Goal: Information Seeking & Learning: Learn about a topic

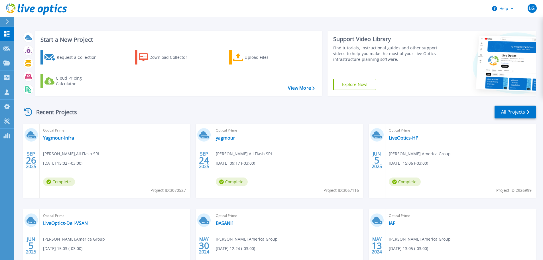
scroll to position [105, 0]
click at [59, 139] on link "Yagmour-Infra" at bounding box center [58, 138] width 31 height 6
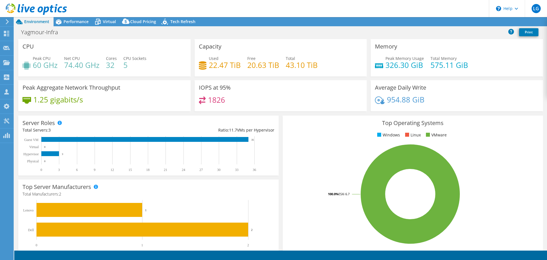
select select "USD"
drag, startPoint x: 284, startPoint y: 63, endPoint x: 322, endPoint y: 67, distance: 38.4
type textarea "43.10 TiB"
click at [322, 67] on div "Used 22.47 TiB Free 20.63 TiB Total 43.10 TiB" at bounding box center [281, 64] width 164 height 19
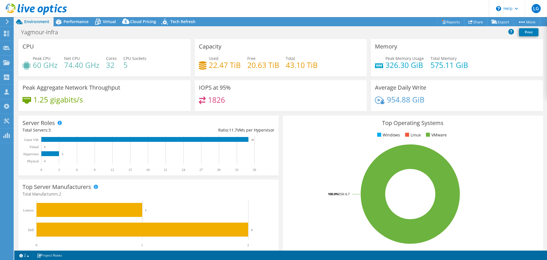
click at [321, 67] on div "Used 22.47 TiB Free 20.63 TiB Total 43.10 TiB" at bounding box center [281, 64] width 164 height 19
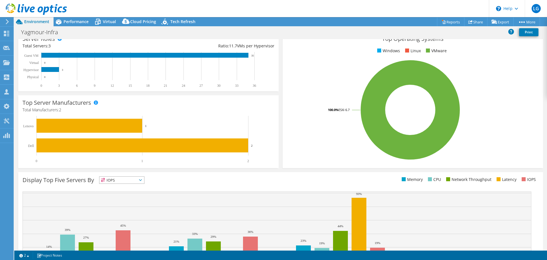
scroll to position [86, 0]
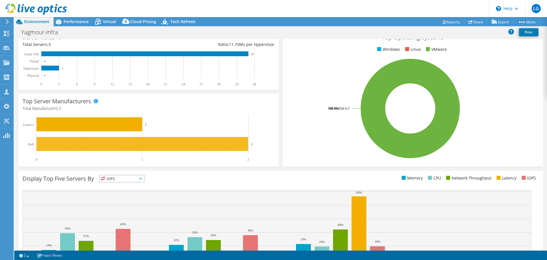
click at [71, 147] on rect at bounding box center [142, 144] width 212 height 14
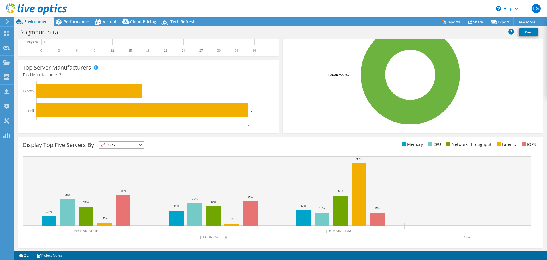
scroll to position [121, 0]
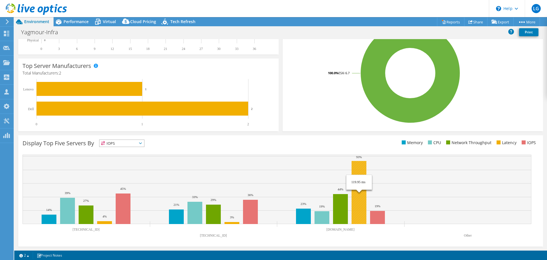
click at [359, 167] on rect at bounding box center [359, 192] width 15 height 63
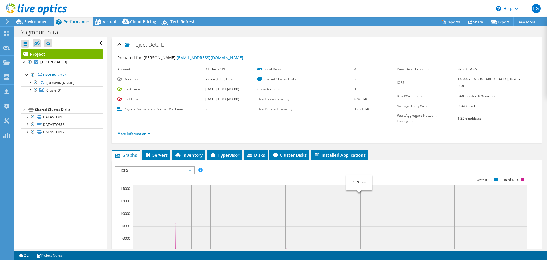
scroll to position [0, 0]
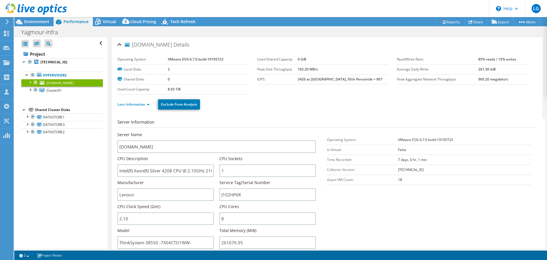
click at [30, 82] on div at bounding box center [30, 82] width 6 height 6
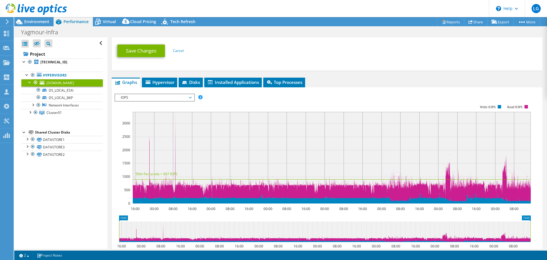
scroll to position [342, 0]
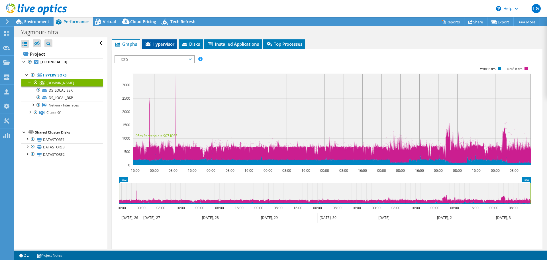
click at [164, 46] on span "Hypervisor" at bounding box center [160, 44] width 30 height 6
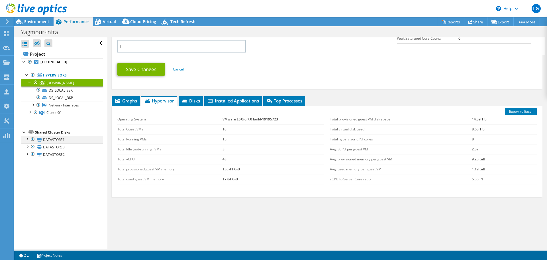
click at [25, 140] on div at bounding box center [27, 139] width 6 height 6
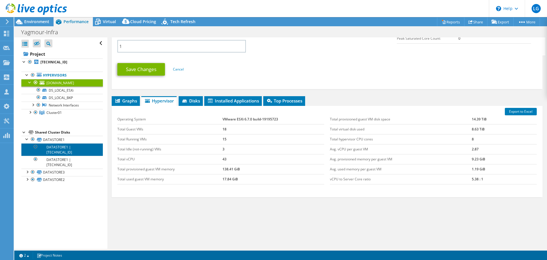
click at [54, 147] on link "DATASTORE1 | [TECHNICAL_ID]" at bounding box center [62, 149] width 82 height 13
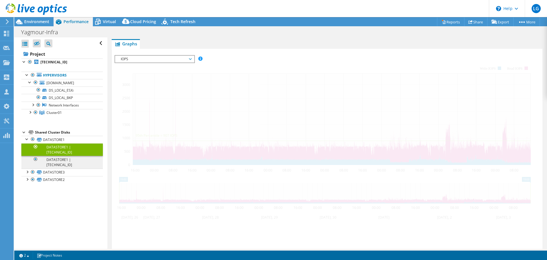
scroll to position [93, 0]
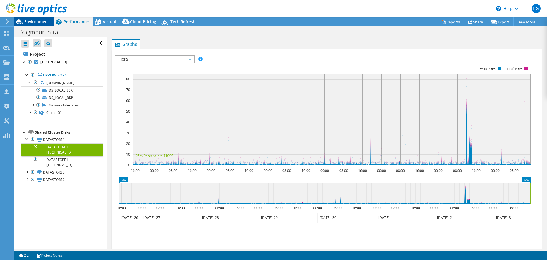
click at [40, 24] on span "Environment" at bounding box center [36, 21] width 25 height 5
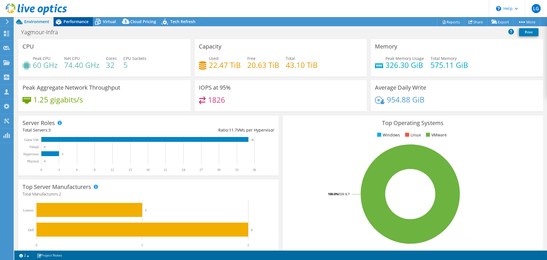
click at [76, 21] on span "Performance" at bounding box center [76, 21] width 25 height 5
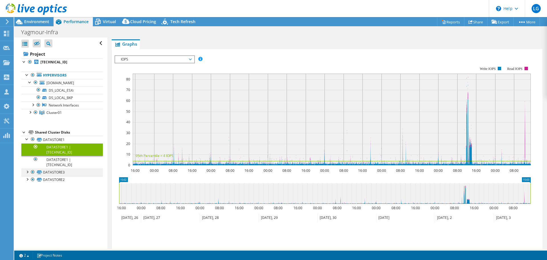
drag, startPoint x: 28, startPoint y: 166, endPoint x: 28, endPoint y: 169, distance: 3.4
click at [28, 168] on div at bounding box center [27, 171] width 6 height 6
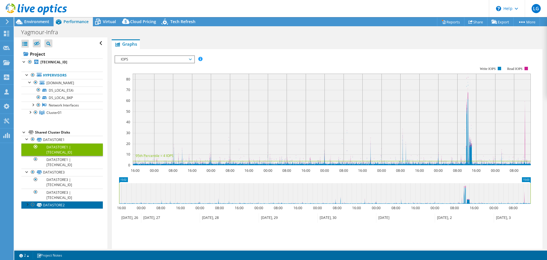
click at [24, 201] on link "DATASTORE2" at bounding box center [62, 204] width 82 height 7
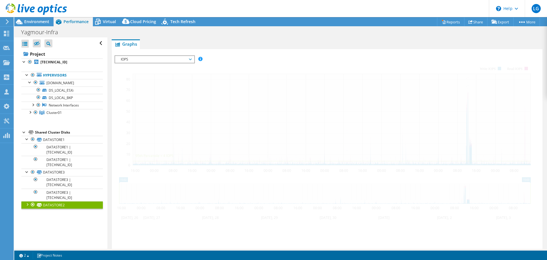
scroll to position [113, 0]
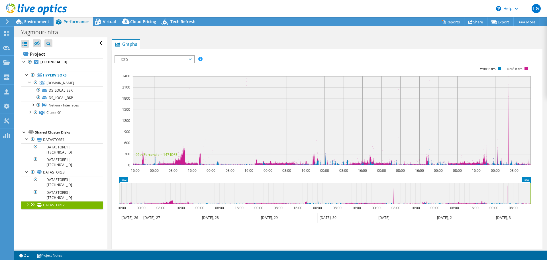
click at [23, 201] on link "DATASTORE2" at bounding box center [62, 204] width 82 height 7
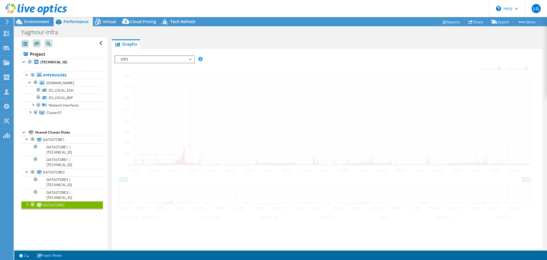
click at [27, 201] on div at bounding box center [27, 204] width 6 height 6
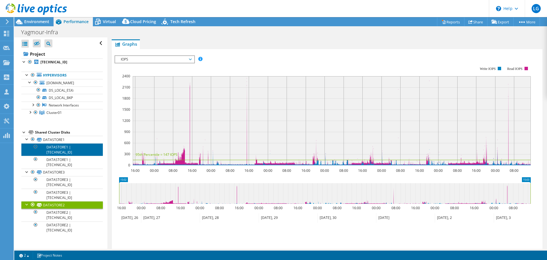
click at [61, 149] on link "DATASTORE1 | [TECHNICAL_ID]" at bounding box center [62, 149] width 82 height 13
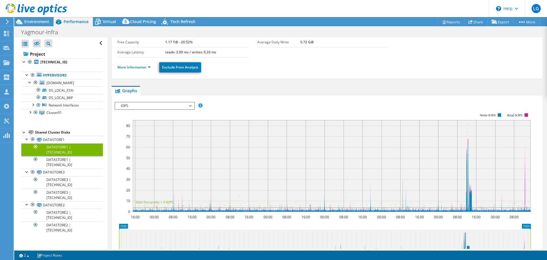
scroll to position [0, 0]
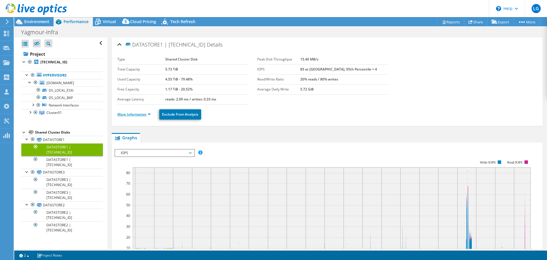
click at [143, 114] on link "More Information" at bounding box center [133, 114] width 33 height 5
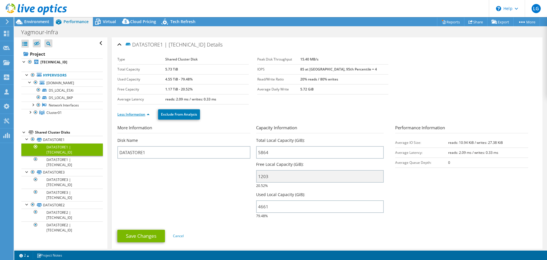
click at [143, 114] on link "Less Information" at bounding box center [133, 114] width 32 height 5
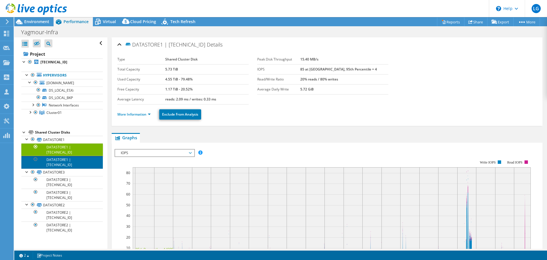
click at [59, 158] on link "DATASTORE1 | [TECHNICAL_ID]" at bounding box center [62, 162] width 82 height 13
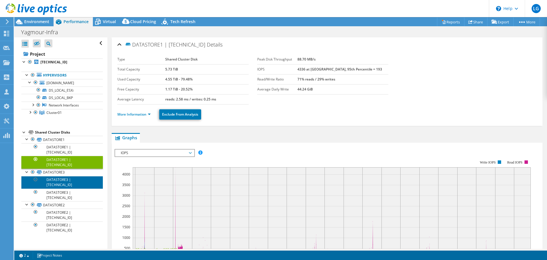
click at [58, 176] on link "DATASTORE3 | [TECHNICAL_ID]" at bounding box center [62, 182] width 82 height 13
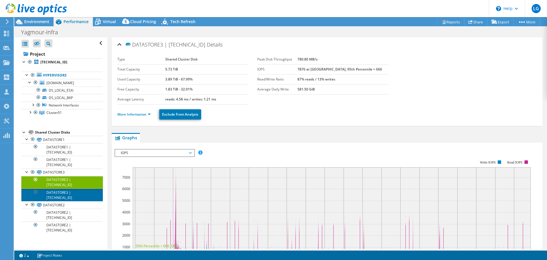
click at [62, 188] on link "DATASTORE3 | [TECHNICAL_ID]" at bounding box center [62, 194] width 82 height 13
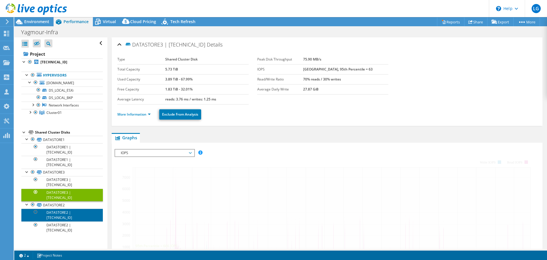
click at [56, 208] on link "DATASTORE2 | [TECHNICAL_ID]" at bounding box center [62, 214] width 82 height 13
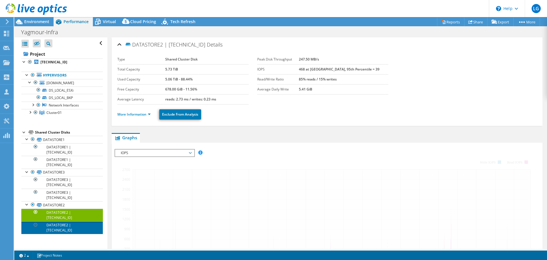
click at [59, 221] on link "DATASTORE2 | [TECHNICAL_ID]" at bounding box center [62, 227] width 82 height 13
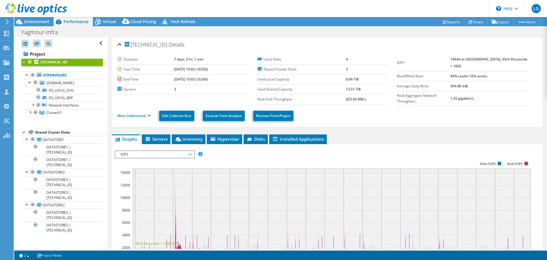
select select "USD"
click at [255, 137] on span "Disks" at bounding box center [256, 139] width 19 height 6
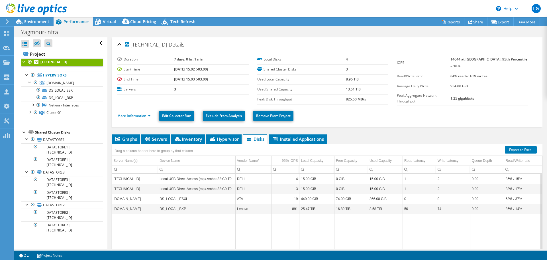
click at [139, 177] on td "[TECHNICAL_ID]" at bounding box center [135, 179] width 46 height 10
click at [225, 179] on td "Local USB Direct-Access (mpx.vmhba32:C0:T0" at bounding box center [197, 179] width 78 height 10
click at [188, 178] on td "Local USB Direct-Access (mpx.vmhba32:C0:T0" at bounding box center [197, 179] width 78 height 10
click at [218, 136] on span "Hypervisor" at bounding box center [224, 139] width 30 height 6
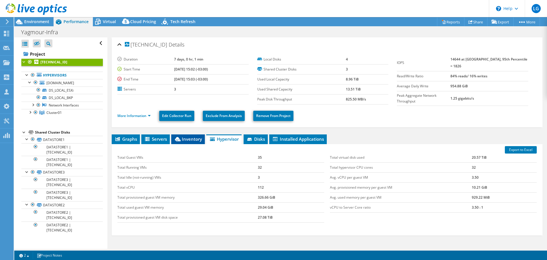
click at [192, 138] on span "Inventory" at bounding box center [188, 139] width 28 height 6
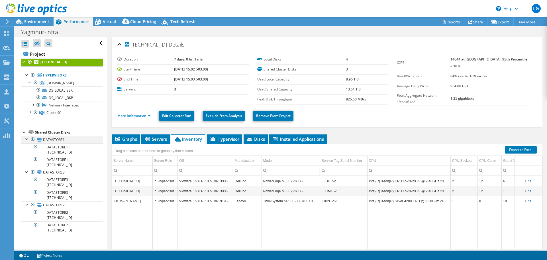
click at [26, 139] on div at bounding box center [27, 139] width 6 height 6
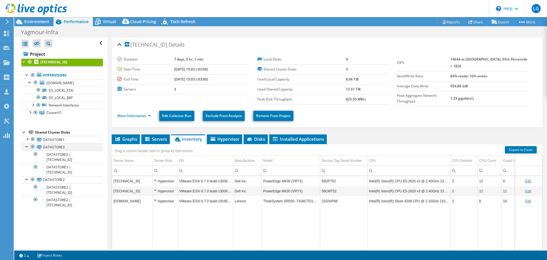
click at [26, 146] on div at bounding box center [27, 146] width 6 height 6
click at [26, 153] on div at bounding box center [27, 153] width 6 height 6
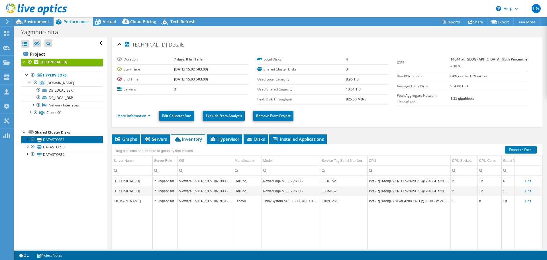
click at [66, 140] on link "DATASTORE1" at bounding box center [62, 139] width 82 height 7
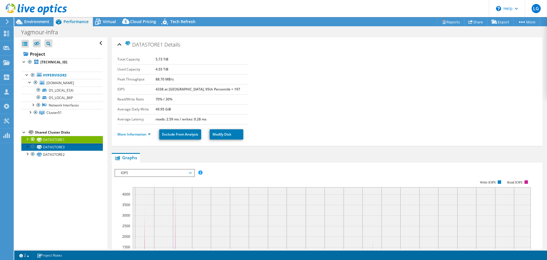
click at [61, 145] on link "DATASTORE3" at bounding box center [62, 146] width 82 height 7
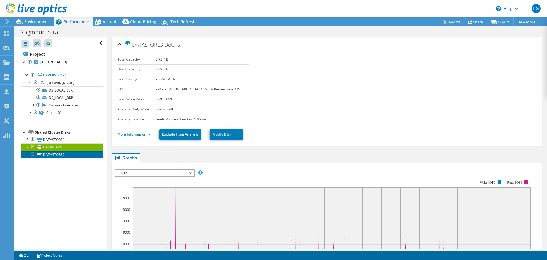
click at [59, 156] on link "DATASTORE2" at bounding box center [62, 153] width 82 height 7
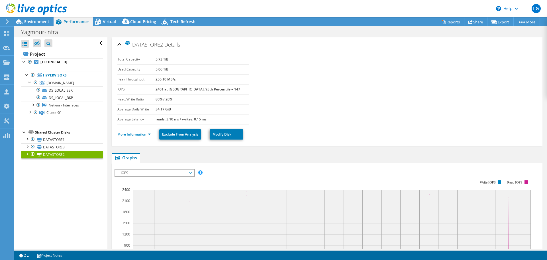
click at [34, 135] on li "Shared Cluster Disks DATASTORE1 DATASTORE1 | 192.168.30.10" at bounding box center [62, 143] width 82 height 29
click at [30, 81] on div at bounding box center [30, 82] width 6 height 6
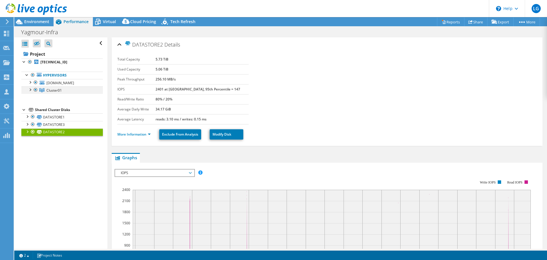
click at [31, 90] on div at bounding box center [30, 89] width 6 height 6
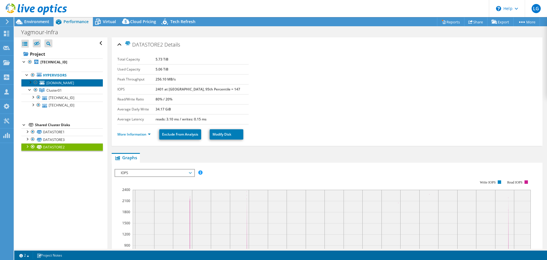
click at [63, 83] on span "[DOMAIN_NAME]" at bounding box center [60, 82] width 28 height 5
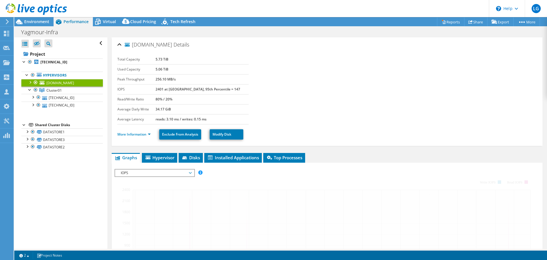
click at [32, 82] on div at bounding box center [30, 82] width 6 height 6
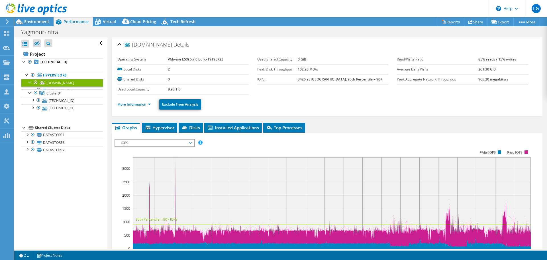
click at [29, 82] on div at bounding box center [30, 82] width 6 height 6
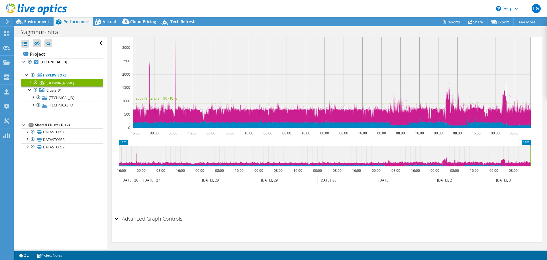
scroll to position [124, 0]
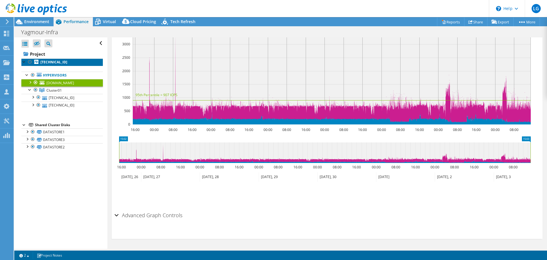
click at [46, 63] on b "[TECHNICAL_ID]" at bounding box center [53, 62] width 27 height 5
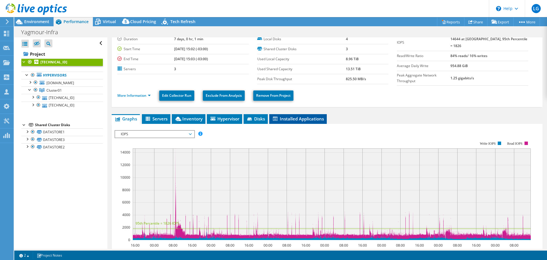
scroll to position [0, 0]
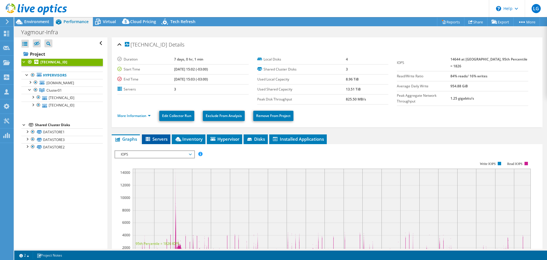
click at [158, 134] on li "Servers" at bounding box center [156, 139] width 29 height 10
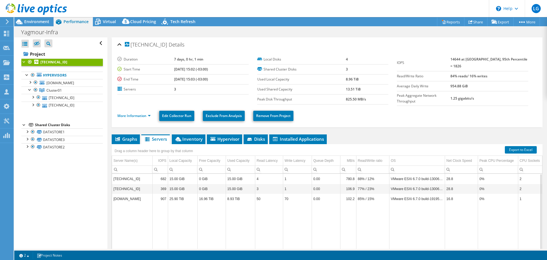
click at [276, 198] on td "50" at bounding box center [269, 199] width 28 height 10
click at [294, 141] on li "Installed Applications" at bounding box center [298, 139] width 58 height 10
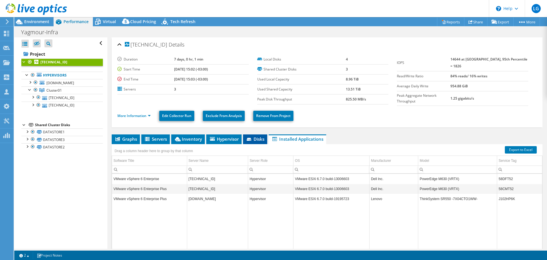
click at [255, 139] on span "Disks" at bounding box center [255, 139] width 19 height 6
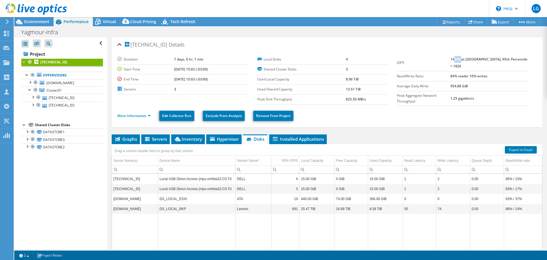
drag, startPoint x: 463, startPoint y: 58, endPoint x: 470, endPoint y: 60, distance: 7.1
click at [470, 60] on b "14644 at Peak, 95th Percentile = 1826" at bounding box center [489, 63] width 77 height 12
click at [500, 71] on td "84% reads/ 16% writes" at bounding box center [490, 76] width 78 height 10
click at [59, 124] on div "Shared Cluster Disks" at bounding box center [69, 124] width 68 height 7
click at [53, 98] on link "[TECHNICAL_ID]" at bounding box center [62, 97] width 82 height 7
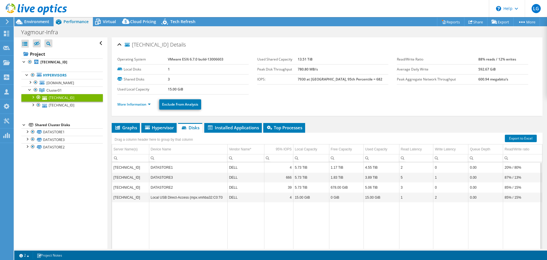
click at [129, 168] on td "[TECHNICAL_ID]" at bounding box center [130, 167] width 37 height 10
click at [141, 169] on td "[TECHNICAL_ID]" at bounding box center [130, 167] width 37 height 10
click at [324, 168] on td "5.73 TiB" at bounding box center [311, 167] width 36 height 10
click at [311, 190] on td "5.73 TiB" at bounding box center [311, 187] width 36 height 10
click at [126, 130] on span "Graphs" at bounding box center [126, 128] width 23 height 6
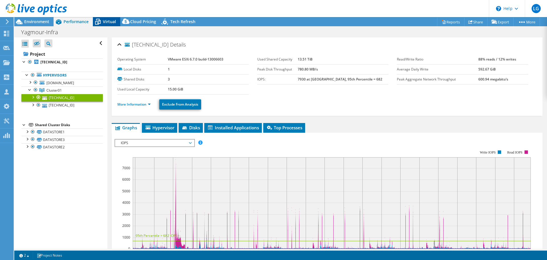
click at [116, 21] on div "Virtual" at bounding box center [106, 21] width 27 height 9
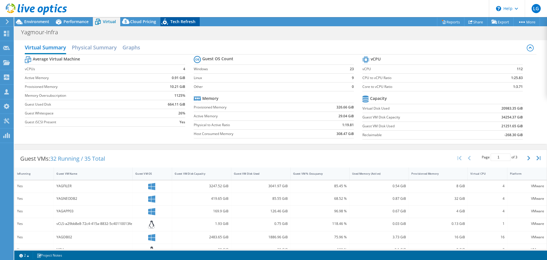
click at [166, 22] on icon at bounding box center [165, 23] width 10 height 12
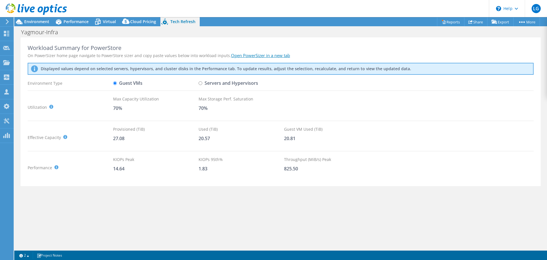
click at [204, 84] on label "Servers and Hypervisors" at bounding box center [229, 83] width 60 height 10
click at [202, 84] on input "Servers and Hypervisors" at bounding box center [201, 83] width 4 height 4
radio input "true"
drag, startPoint x: 213, startPoint y: 136, endPoint x: 195, endPoint y: 137, distance: 18.9
click at [195, 137] on div "Effective Capacity Total Capacity (TiB) : Sum of local and shared disk capaciti…" at bounding box center [281, 137] width 506 height 23
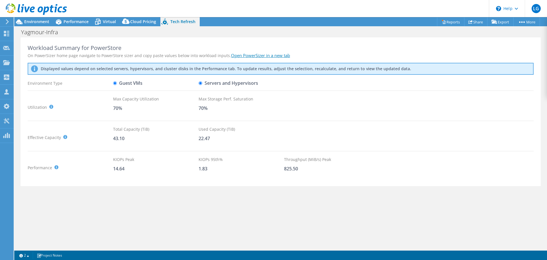
click at [211, 153] on div "Workload Summary for PowerStore On PowerSizer home page navigate to PowerStore …" at bounding box center [281, 111] width 520 height 149
click at [27, 21] on span "Environment" at bounding box center [36, 21] width 25 height 5
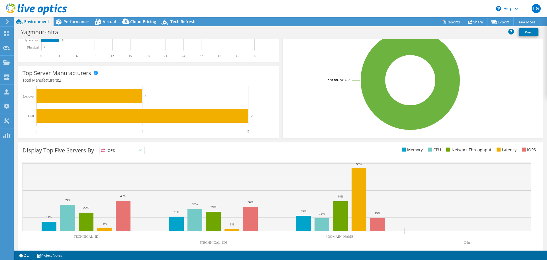
scroll to position [114, 0]
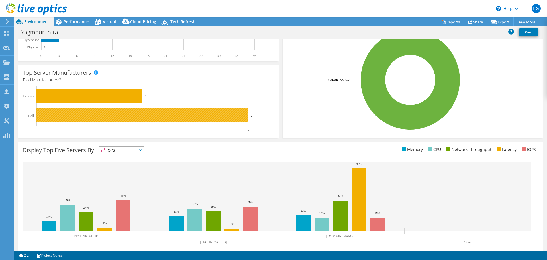
click at [183, 121] on rect at bounding box center [142, 115] width 212 height 14
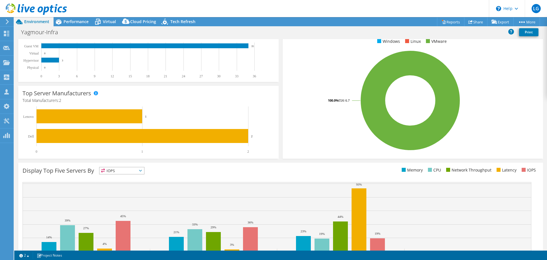
scroll to position [86, 0]
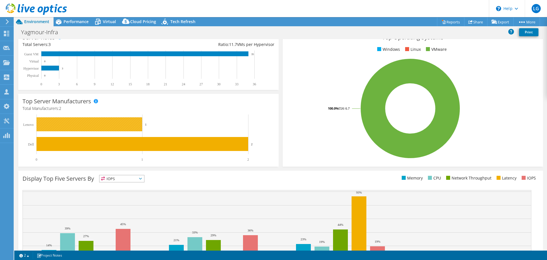
click at [109, 124] on rect at bounding box center [89, 124] width 106 height 14
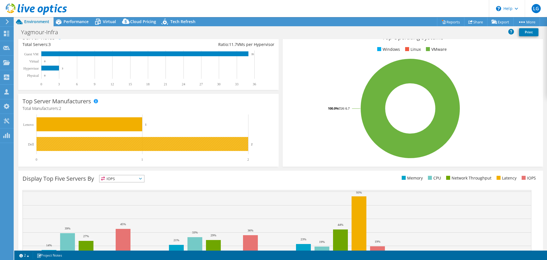
scroll to position [29, 0]
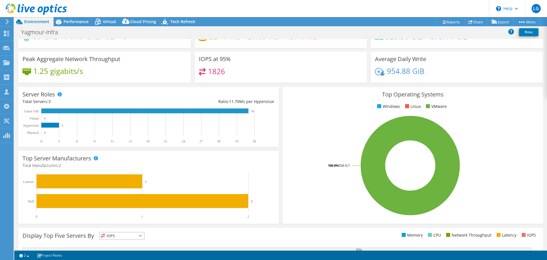
click at [144, 110] on rect at bounding box center [144, 110] width 207 height 5
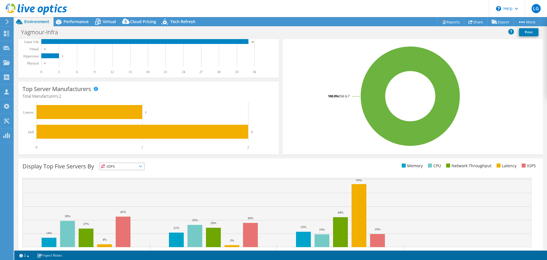
scroll to position [121, 0]
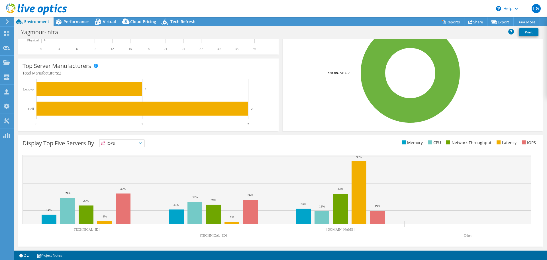
click at [497, 142] on li "Latency" at bounding box center [505, 142] width 21 height 6
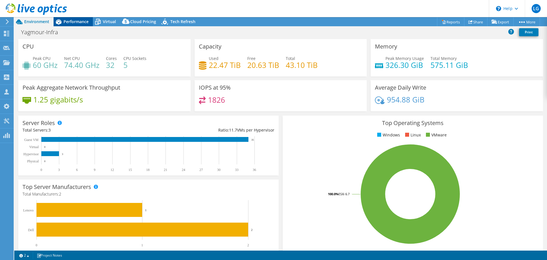
click at [67, 22] on span "Performance" at bounding box center [76, 21] width 25 height 5
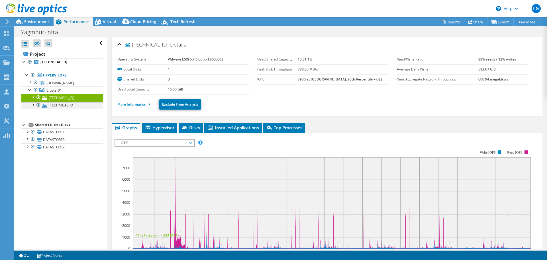
click at [32, 104] on div at bounding box center [33, 104] width 6 height 6
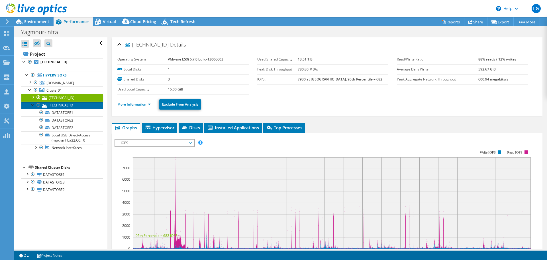
click at [57, 104] on link "[TECHNICAL_ID]" at bounding box center [62, 104] width 82 height 7
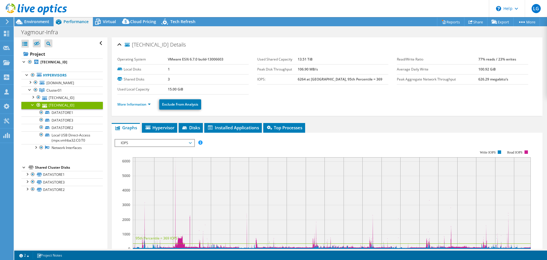
click at [149, 108] on ul "More Information Exclude From Analysis" at bounding box center [327, 104] width 420 height 12
click at [148, 105] on link "More Information" at bounding box center [133, 104] width 33 height 5
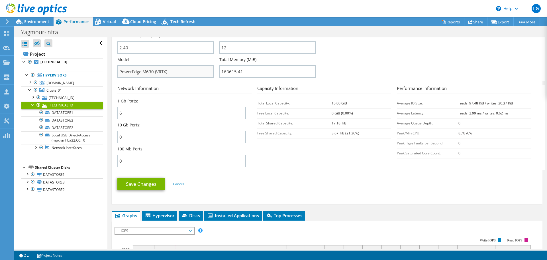
scroll to position [171, 0]
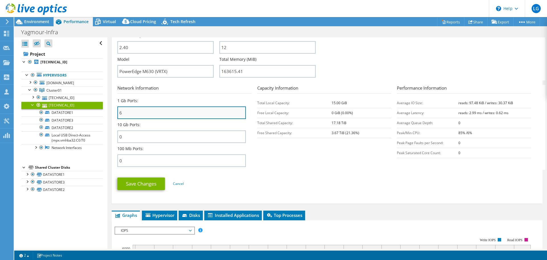
click at [156, 110] on input "6" at bounding box center [181, 112] width 129 height 13
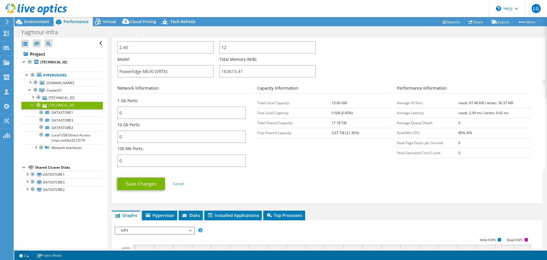
click at [147, 100] on div "1 Gb Ports: 6" at bounding box center [181, 108] width 129 height 21
click at [150, 99] on div "1 Gb Ports: 6" at bounding box center [181, 108] width 129 height 21
click at [135, 101] on label "1 Gb Ports:" at bounding box center [127, 101] width 21 height 6
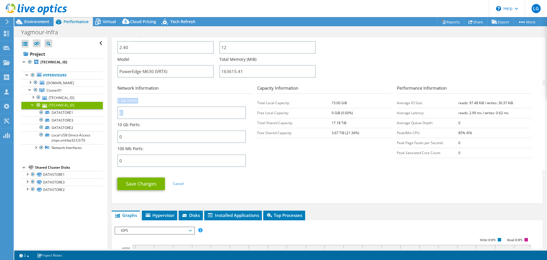
click at [146, 102] on div "1 Gb Ports: 6" at bounding box center [181, 108] width 129 height 21
drag, startPoint x: 118, startPoint y: 101, endPoint x: 138, endPoint y: 102, distance: 20.6
click at [138, 102] on div "1 Gb Ports: 6" at bounding box center [181, 108] width 129 height 21
click at [152, 100] on div "1 Gb Ports: 6" at bounding box center [181, 108] width 129 height 21
drag, startPoint x: 140, startPoint y: 101, endPoint x: 114, endPoint y: 99, distance: 25.4
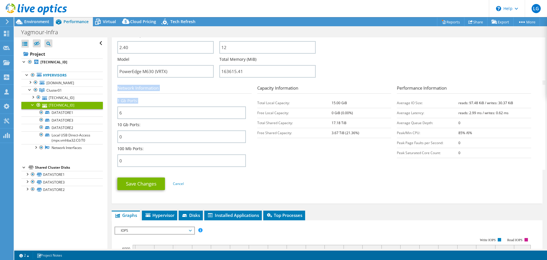
click at [114, 99] on div "192.168.30.9 Details Operating System VMware ESXi 6.7.0 build-13006603 Local Di…" at bounding box center [327, 34] width 431 height 337
click at [135, 98] on label "1 Gb Ports:" at bounding box center [127, 101] width 21 height 6
click at [293, 164] on section "Network Information 1 Gb Ports: 6 10 Gb Ports: 0 100 Mb Ports: 0 Capacity Infor…" at bounding box center [328, 127] width 422 height 85
click at [332, 178] on ul "Save Changes Cancel" at bounding box center [327, 183] width 420 height 14
click at [332, 165] on section "Network Information 1 Gb Ports: 6 10 Gb Ports: 0 100 Mb Ports: 0 Capacity Infor…" at bounding box center [328, 127] width 422 height 85
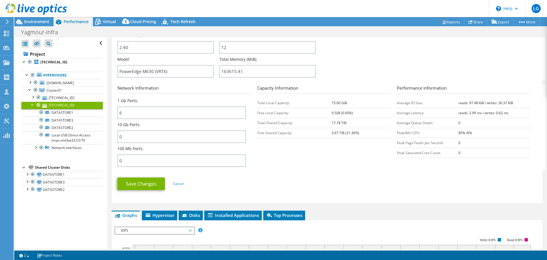
click at [331, 154] on section "Network Information 1 Gb Ports: 6 10 Gb Ports: 0 100 Mb Ports: 0 Capacity Infor…" at bounding box center [328, 127] width 422 height 85
click at [342, 99] on td "15.00 GiB" at bounding box center [362, 103] width 60 height 10
click at [72, 112] on link "DATASTORE1" at bounding box center [62, 112] width 82 height 7
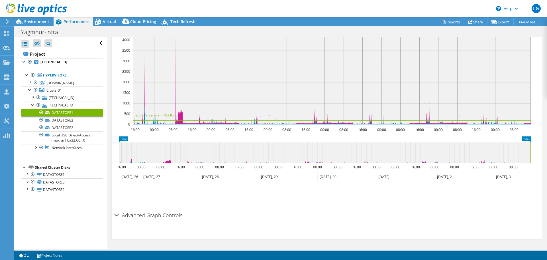
scroll to position [134, 0]
click at [117, 216] on div "Advanced Graph Controls" at bounding box center [327, 215] width 425 height 12
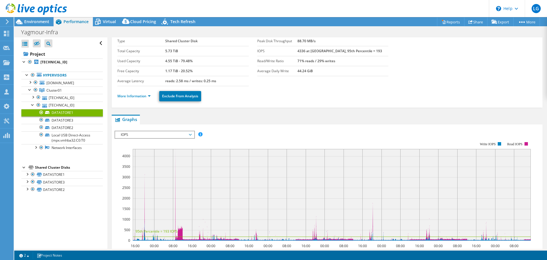
scroll to position [10, 0]
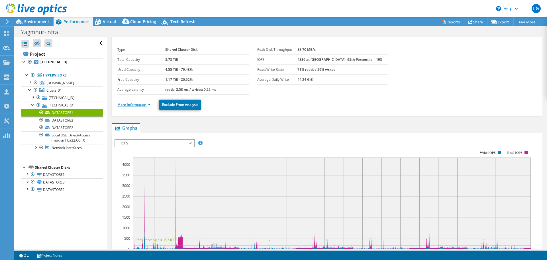
click at [133, 106] on link "More Information" at bounding box center [133, 104] width 33 height 5
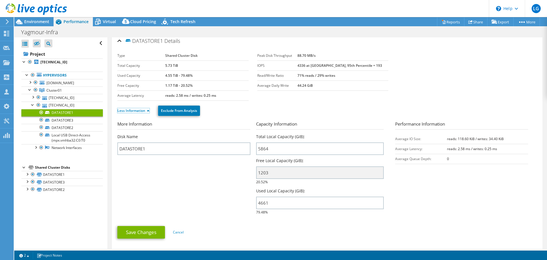
scroll to position [0, 0]
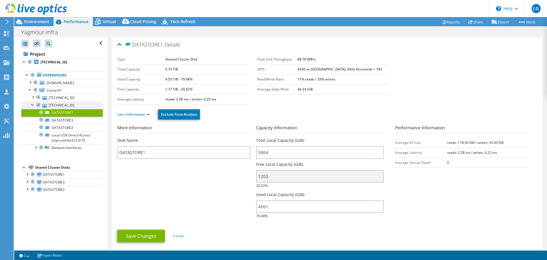
click at [33, 103] on div at bounding box center [33, 104] width 6 height 6
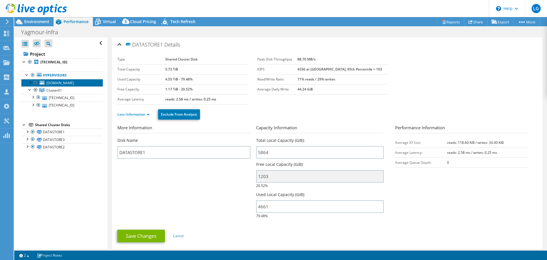
click at [74, 84] on span "[DOMAIN_NAME]" at bounding box center [60, 82] width 28 height 5
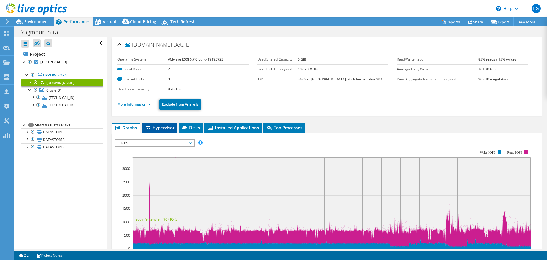
scroll to position [57, 0]
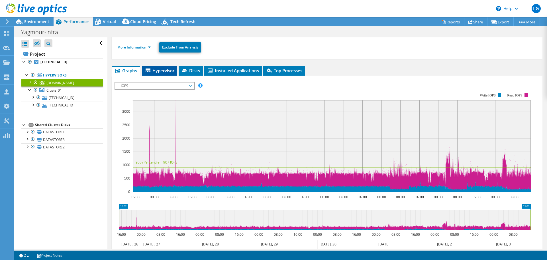
click at [157, 70] on span "Hypervisor" at bounding box center [160, 71] width 30 height 6
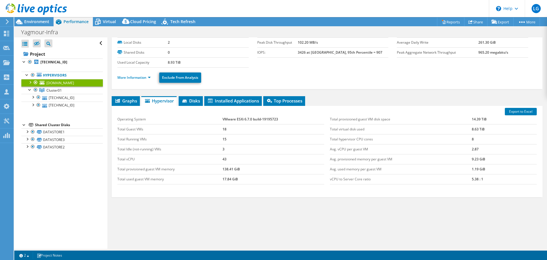
scroll to position [27, 0]
click at [128, 98] on span "Graphs" at bounding box center [126, 101] width 23 height 6
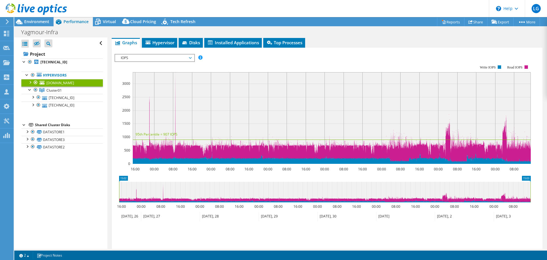
scroll to position [62, 0]
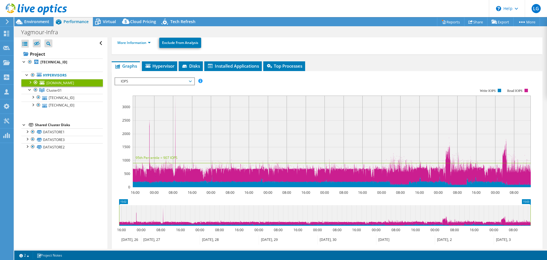
click at [190, 80] on span "IOPS" at bounding box center [154, 81] width 73 height 7
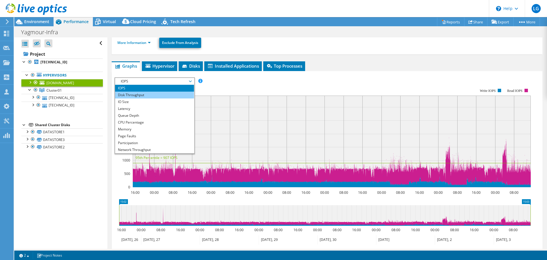
click at [137, 96] on li "Disk Throughput" at bounding box center [154, 94] width 79 height 7
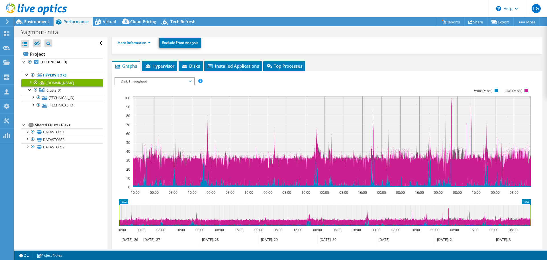
click at [154, 78] on span "Disk Throughput" at bounding box center [154, 81] width 73 height 7
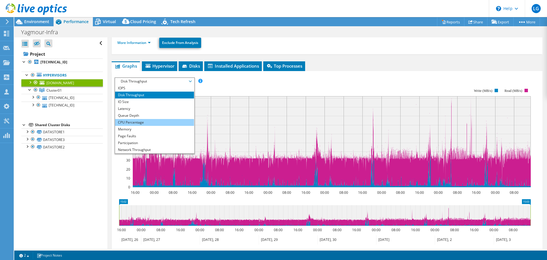
click at [151, 121] on li "CPU Percentage" at bounding box center [154, 122] width 79 height 7
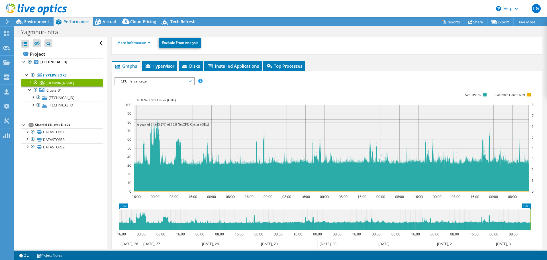
click at [178, 81] on span "CPU Percentage" at bounding box center [154, 81] width 73 height 7
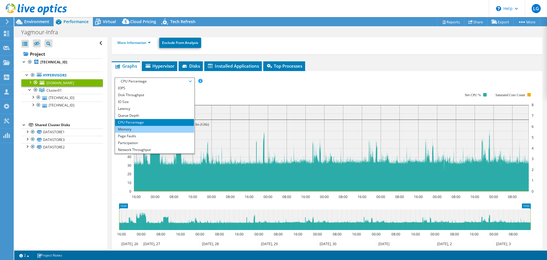
click at [145, 127] on li "Memory" at bounding box center [154, 129] width 79 height 7
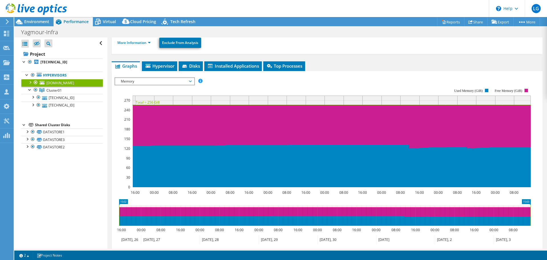
click at [182, 82] on span "Memory" at bounding box center [154, 81] width 73 height 7
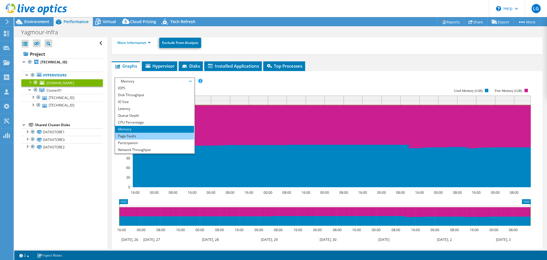
click at [144, 136] on li "Page Faults" at bounding box center [154, 136] width 79 height 7
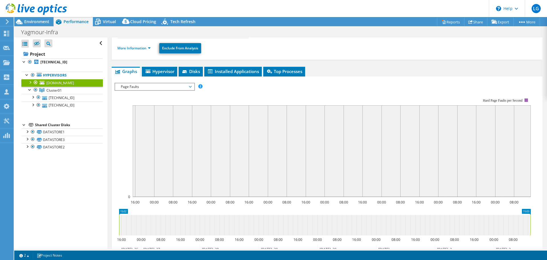
scroll to position [5, 0]
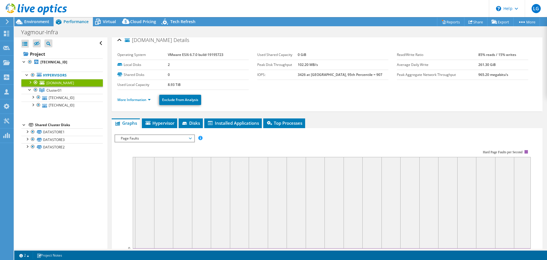
click at [183, 138] on span "Page Faults" at bounding box center [154, 138] width 73 height 7
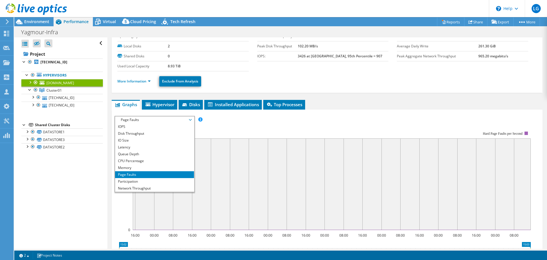
scroll to position [33, 0]
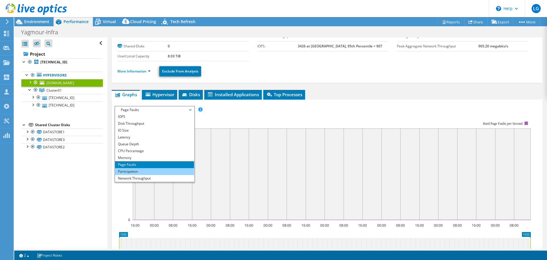
click at [163, 170] on li "Participation" at bounding box center [154, 171] width 79 height 7
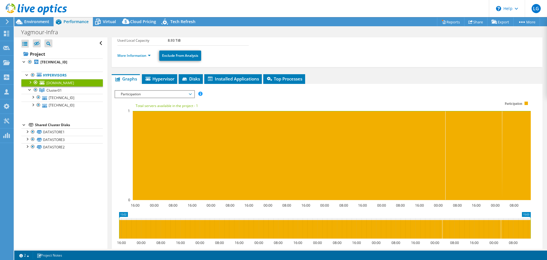
scroll to position [62, 0]
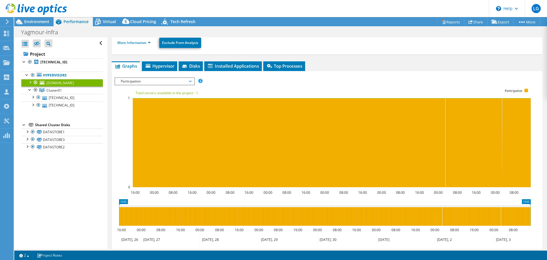
click at [182, 78] on span "Participation" at bounding box center [154, 81] width 73 height 7
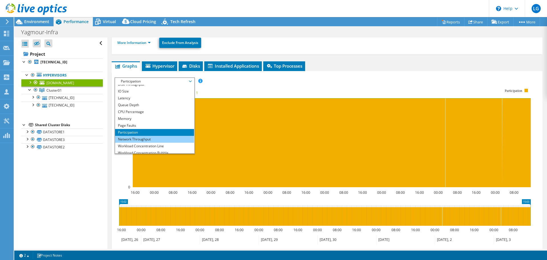
scroll to position [21, 0]
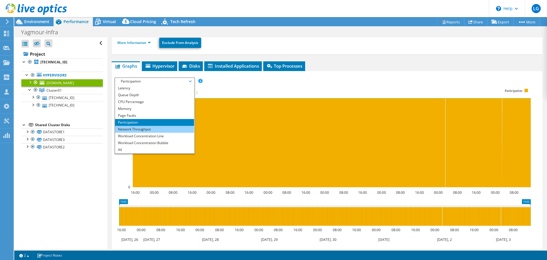
click at [136, 128] on li "Network Throughput" at bounding box center [154, 129] width 79 height 7
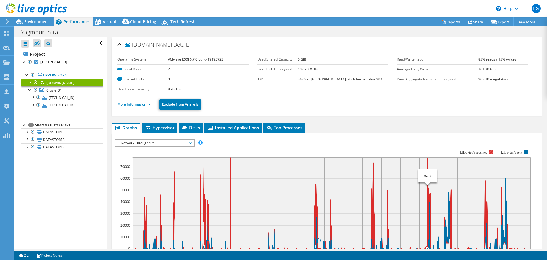
select select "USD"
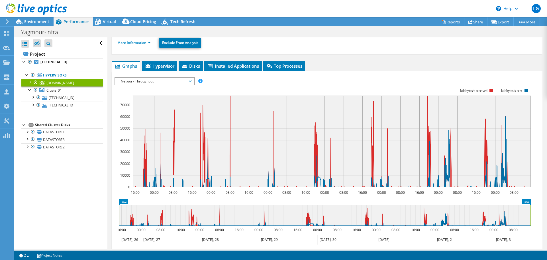
click at [179, 85] on div "Network Throughput IOPS Disk Throughput IO Size Latency Queue Depth CPU Percent…" at bounding box center [155, 81] width 80 height 8
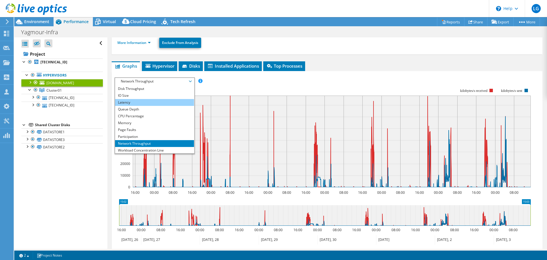
scroll to position [0, 0]
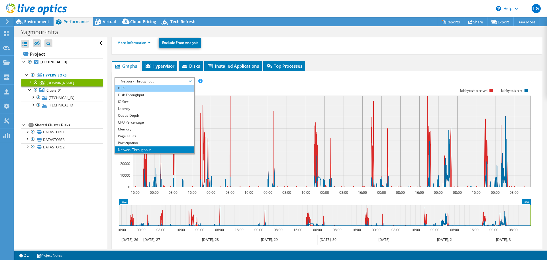
click at [150, 88] on li "IOPS" at bounding box center [154, 88] width 79 height 7
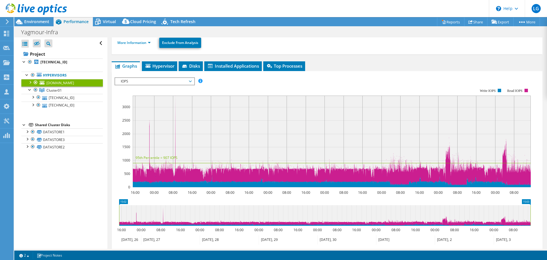
click at [335, 44] on ul "More Information Exclude From Analysis" at bounding box center [327, 42] width 420 height 12
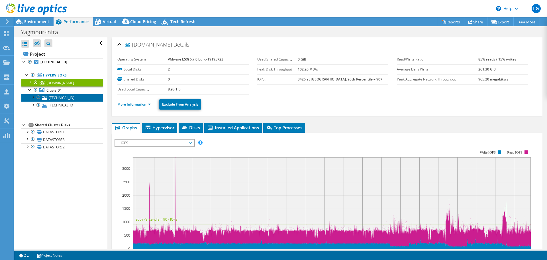
click at [56, 99] on link "[TECHNICAL_ID]" at bounding box center [62, 97] width 82 height 7
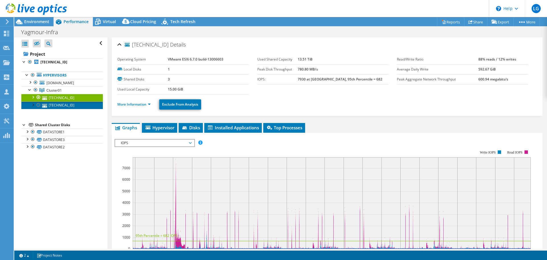
click at [62, 106] on link "[TECHNICAL_ID]" at bounding box center [62, 104] width 82 height 7
